Goal: Information Seeking & Learning: Learn about a topic

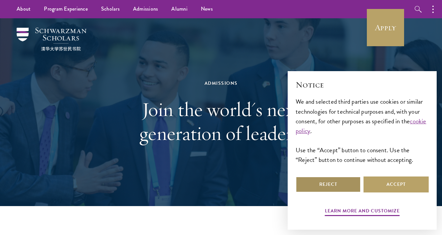
click at [338, 189] on button "Reject" at bounding box center [328, 185] width 65 height 16
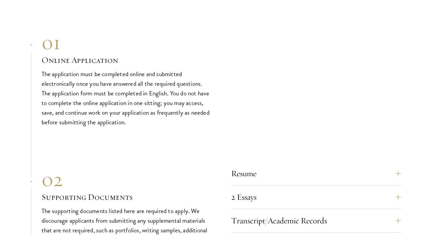
scroll to position [2200, 0]
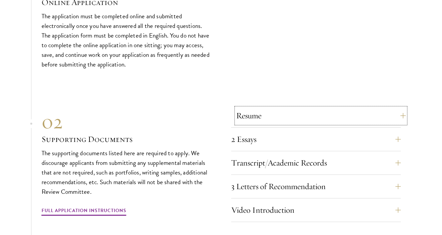
click at [265, 109] on button "Resume" at bounding box center [321, 116] width 170 height 16
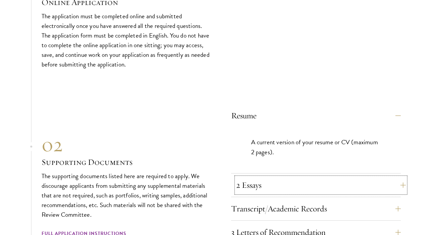
click at [254, 187] on button "2 Essays" at bounding box center [321, 185] width 170 height 16
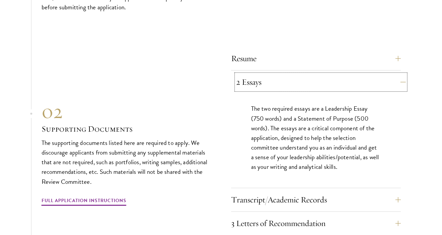
scroll to position [2259, 0]
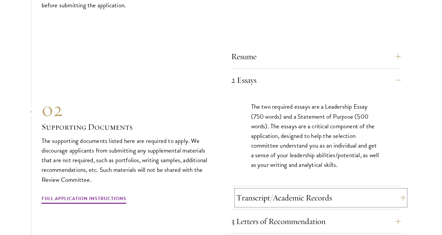
click at [252, 194] on button "Transcript/Academic Records" at bounding box center [321, 198] width 170 height 16
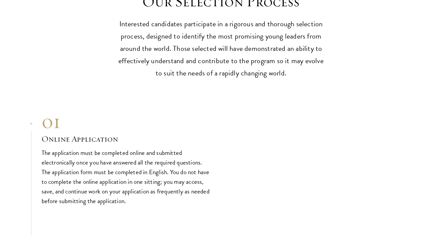
scroll to position [2254, 0]
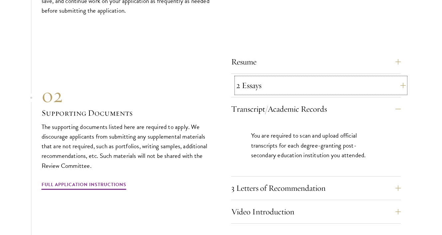
click at [246, 78] on button "2 Essays" at bounding box center [321, 86] width 170 height 16
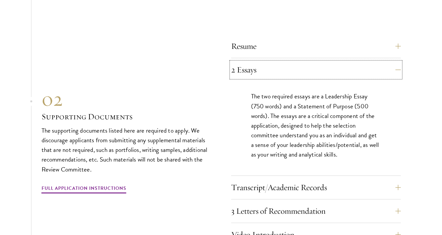
scroll to position [2271, 0]
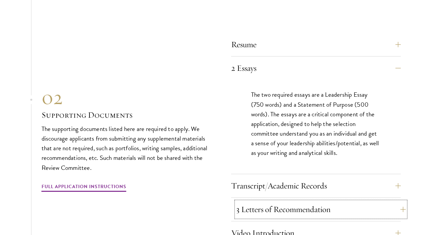
click at [247, 202] on button "3 Letters of Recommendation" at bounding box center [321, 210] width 170 height 16
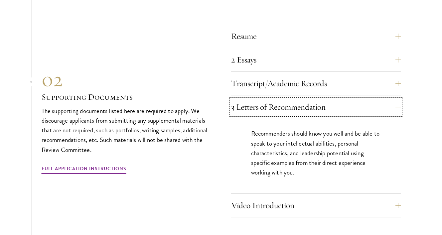
scroll to position [2280, 0]
click at [264, 83] on button "Transcript/Academic Records" at bounding box center [321, 83] width 170 height 16
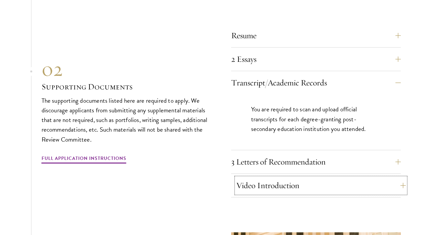
click at [250, 179] on button "Video Introduction" at bounding box center [321, 186] width 170 height 16
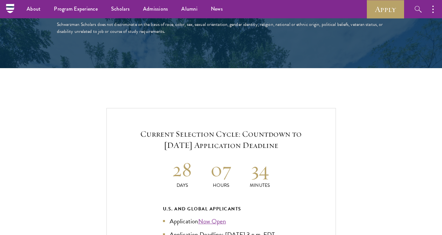
scroll to position [1222, 0]
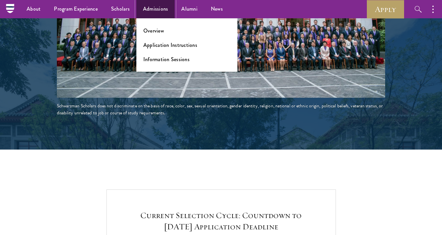
click at [141, 9] on link "Admissions" at bounding box center [155, 9] width 39 height 18
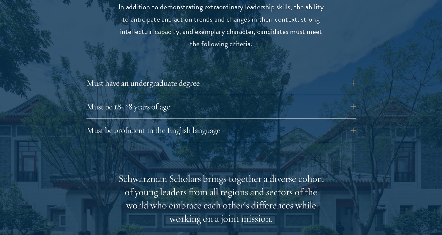
scroll to position [938, 0]
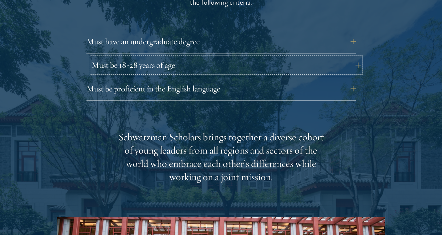
click at [150, 57] on button "Must be 18-28 years of age" at bounding box center [227, 65] width 270 height 16
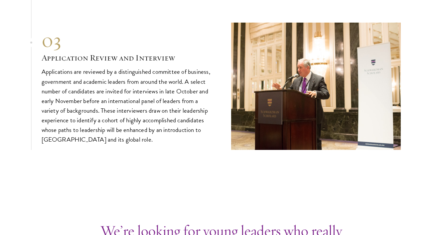
scroll to position [2499, 0]
